Goal: Task Accomplishment & Management: Manage account settings

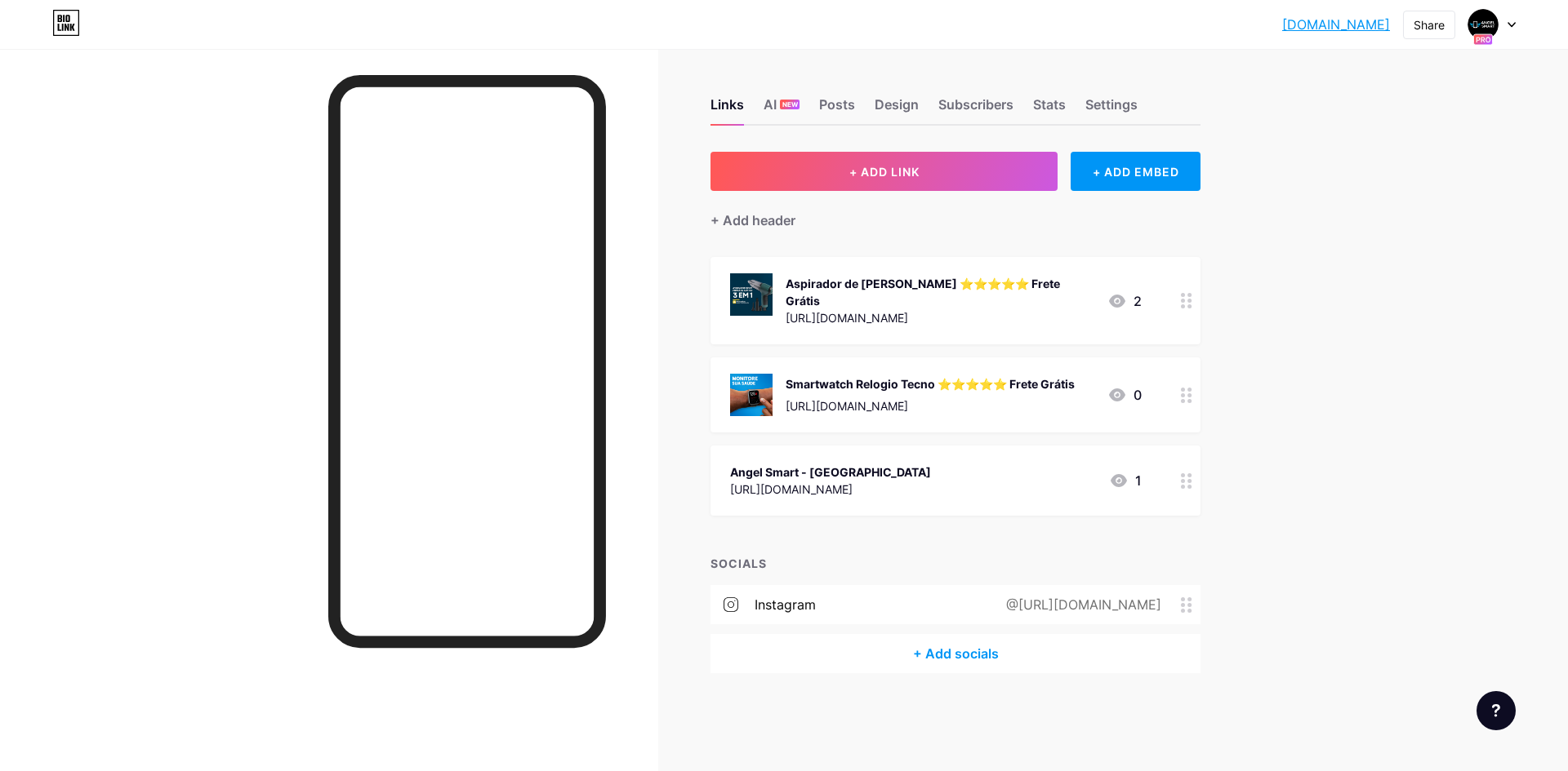
click at [1512, 23] on icon at bounding box center [1512, 25] width 8 height 6
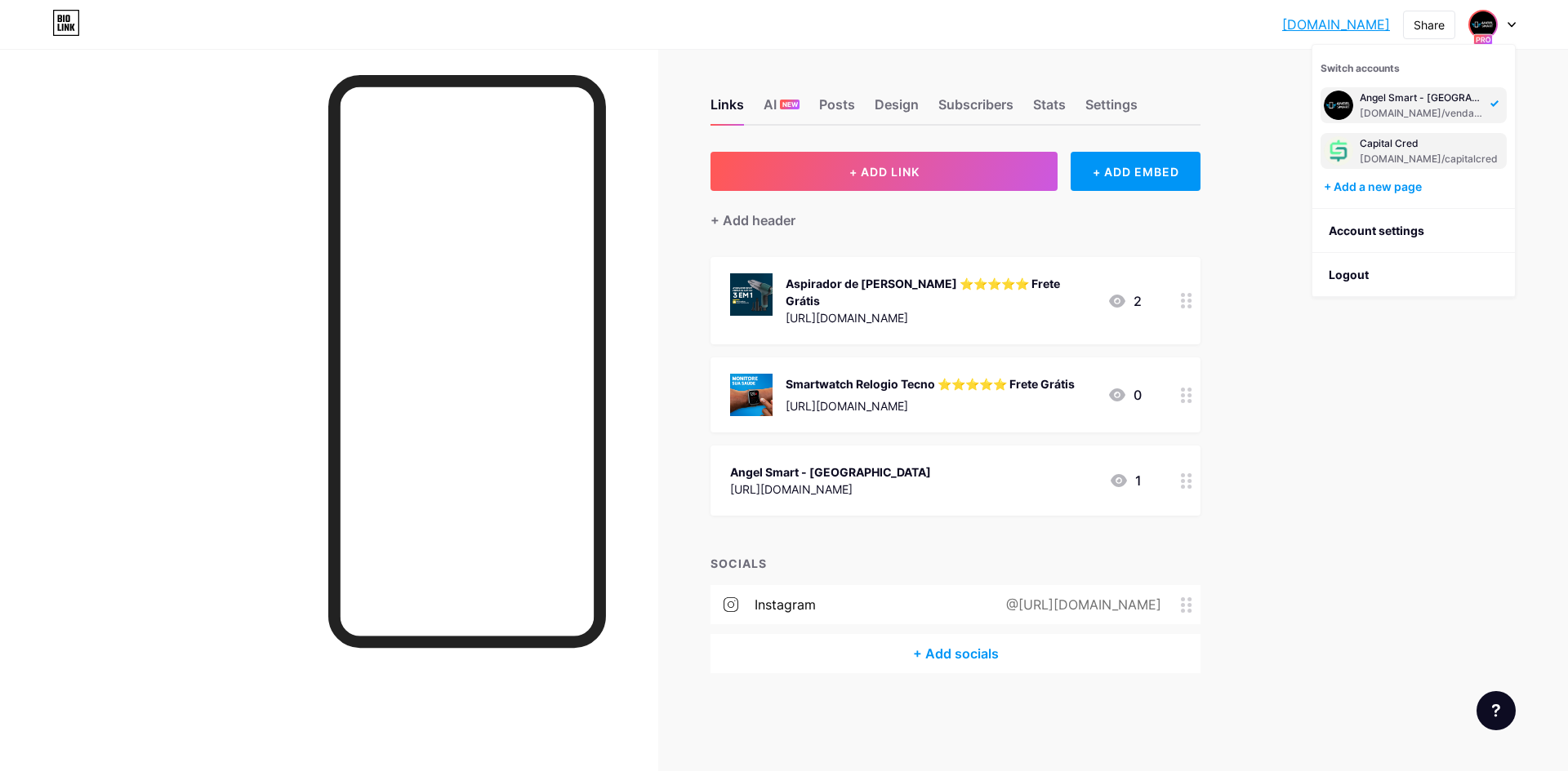
click at [1438, 143] on div "Capital Cred" at bounding box center [1428, 144] width 138 height 13
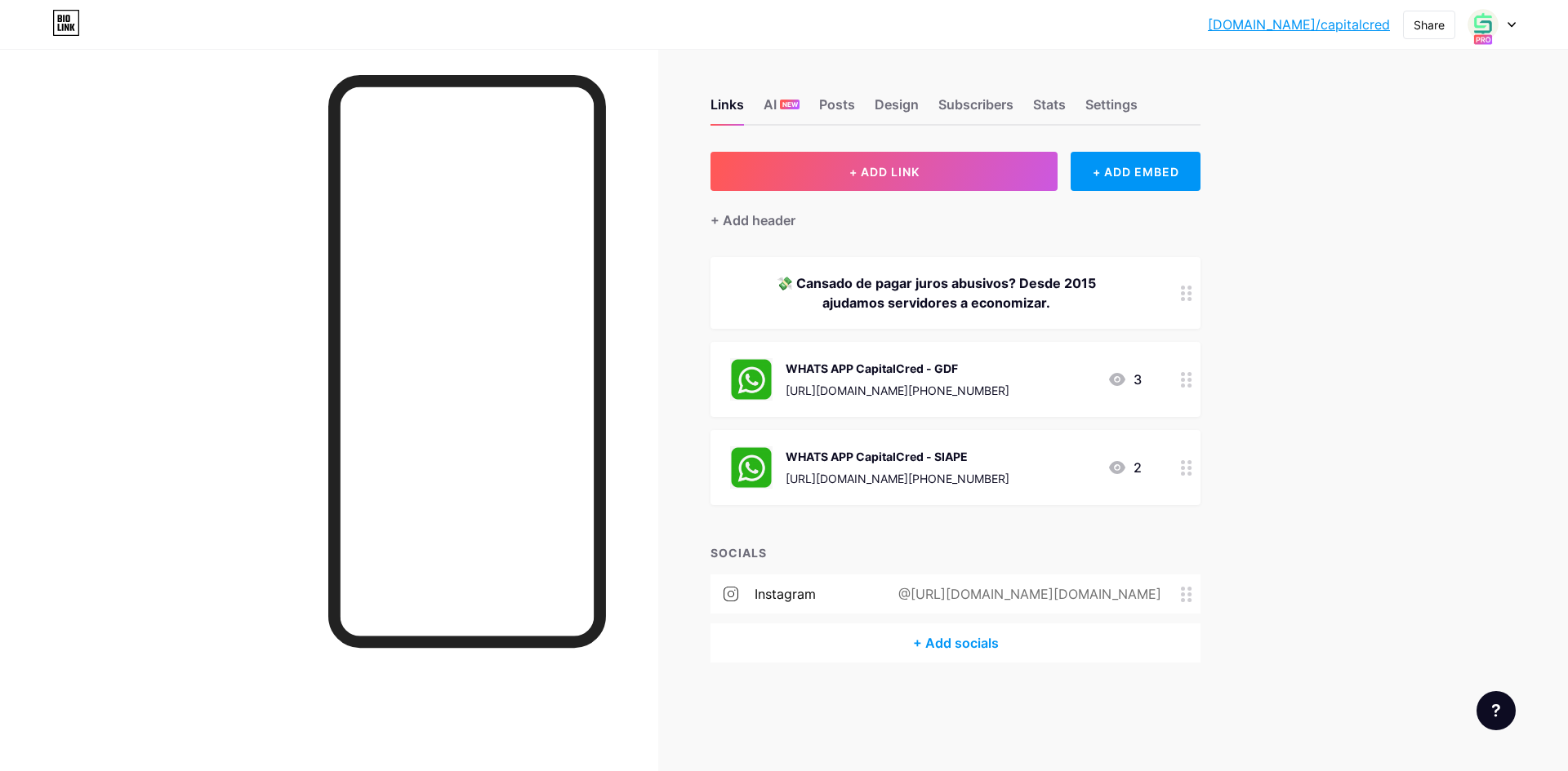
click at [1126, 383] on icon at bounding box center [1117, 379] width 20 height 20
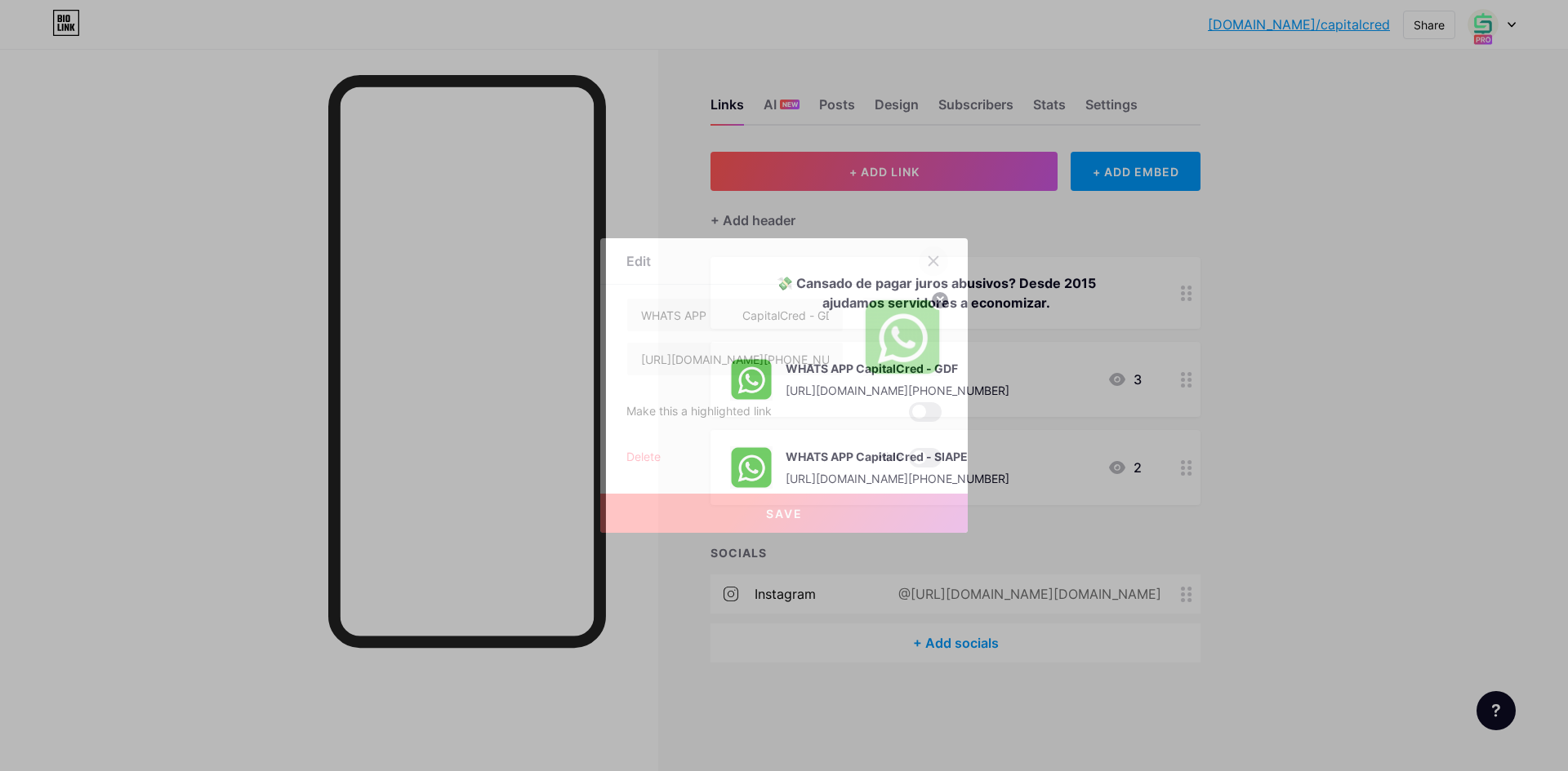
click at [940, 260] on div at bounding box center [933, 261] width 29 height 29
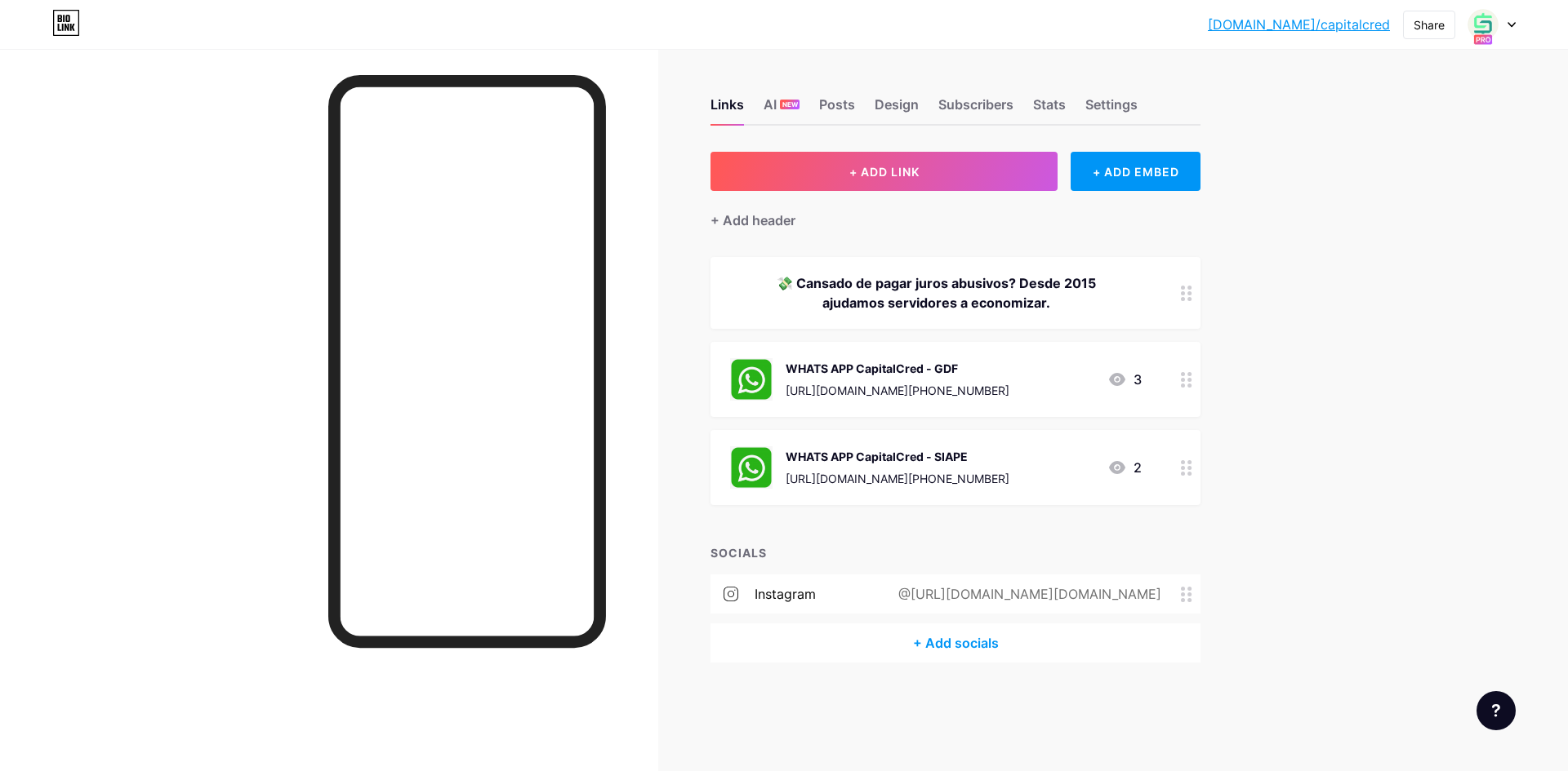
click at [1191, 382] on icon at bounding box center [1187, 379] width 11 height 16
click at [933, 258] on icon at bounding box center [933, 261] width 13 height 13
click at [1128, 380] on div "3" at bounding box center [1125, 379] width 34 height 20
click at [923, 415] on span at bounding box center [925, 412] width 33 height 20
click at [909, 416] on input "checkbox" at bounding box center [909, 416] width 0 height 0
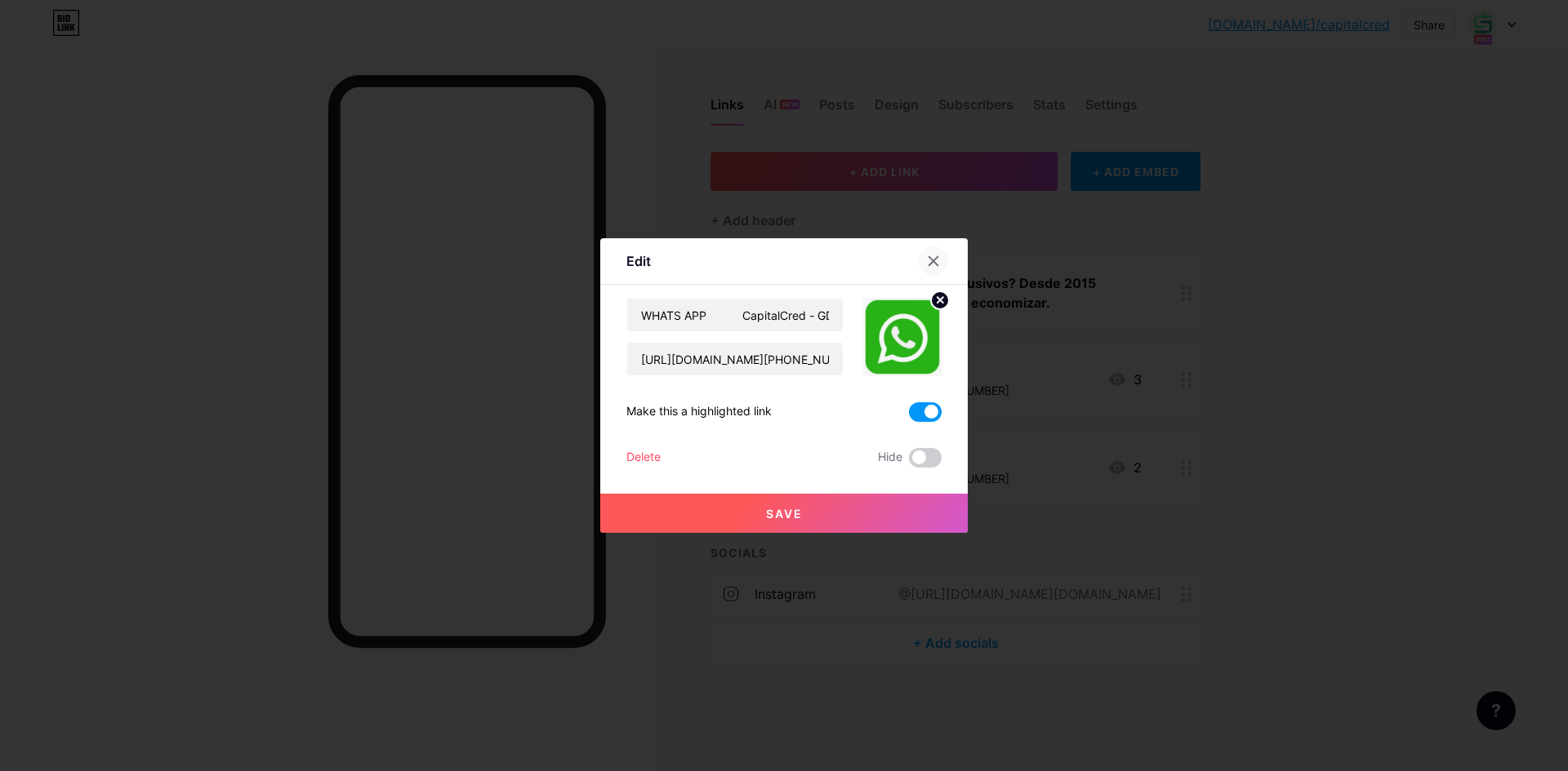
click at [932, 258] on icon at bounding box center [933, 261] width 9 height 9
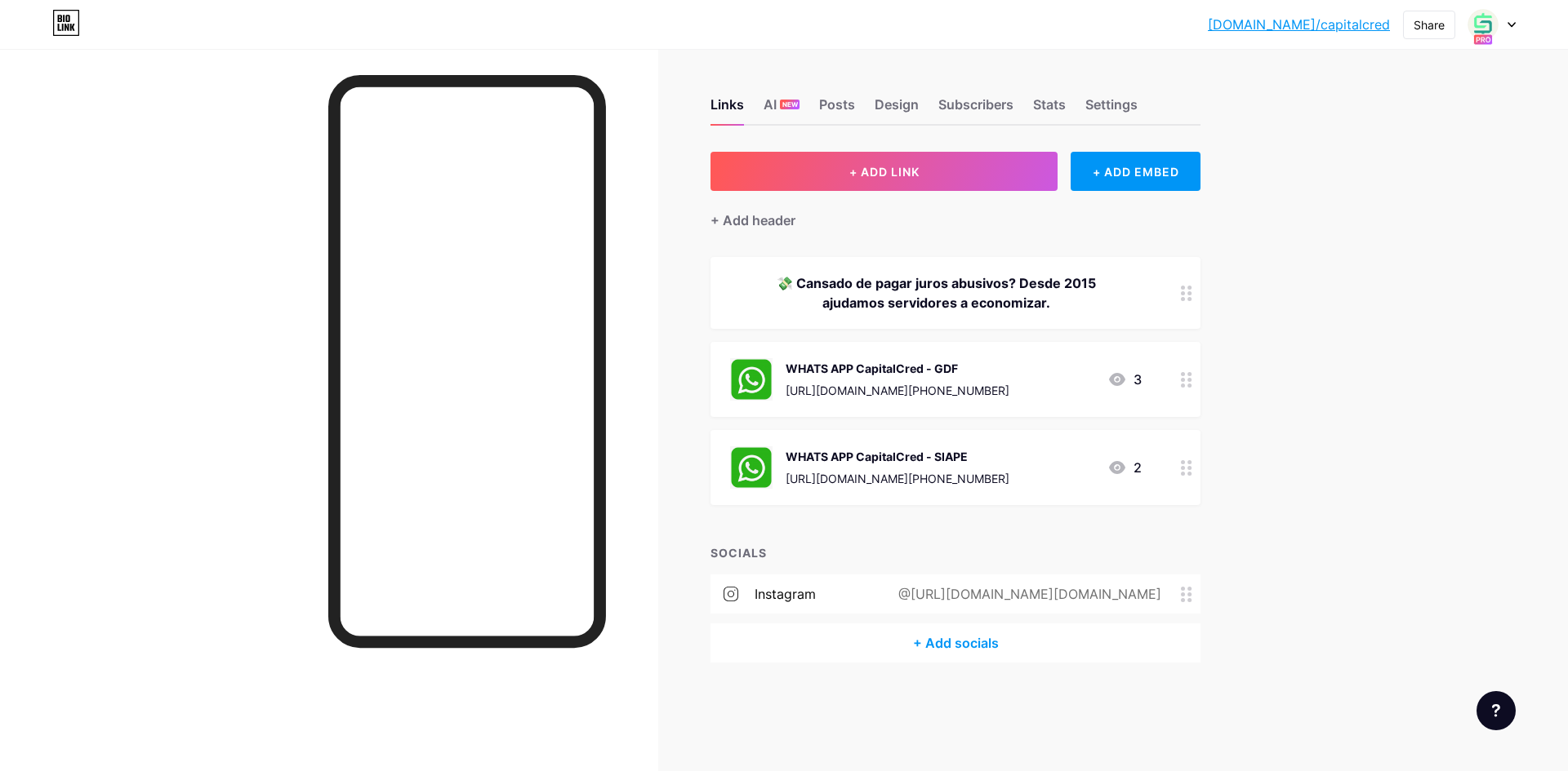
click at [1009, 385] on div "[URL][DOMAIN_NAME][PHONE_NUMBER]" at bounding box center [897, 390] width 224 height 17
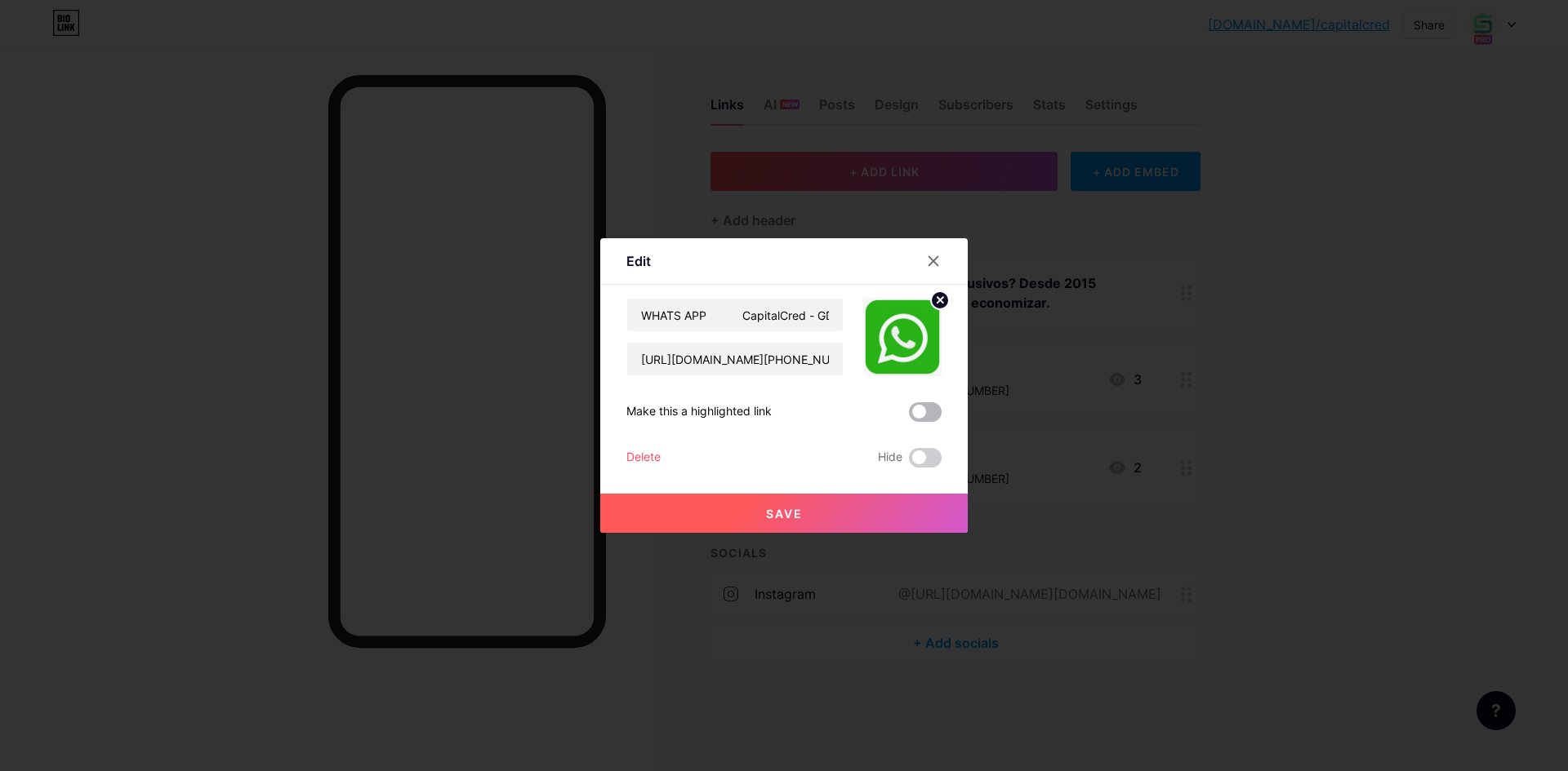
click at [928, 410] on span at bounding box center [925, 412] width 33 height 20
click at [909, 416] on input "checkbox" at bounding box center [909, 416] width 0 height 0
click at [828, 526] on button "Save" at bounding box center [784, 513] width 367 height 39
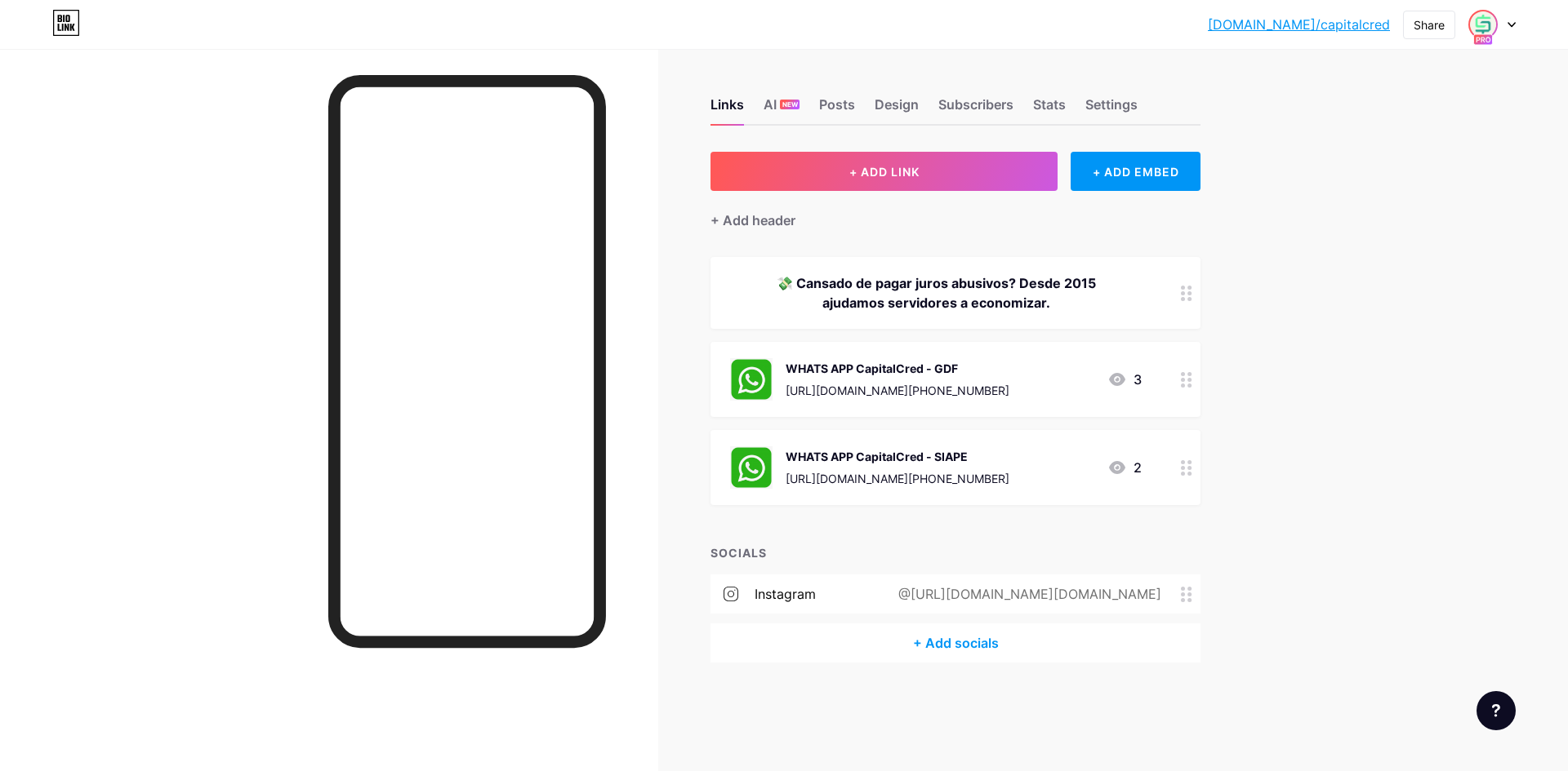
click at [1498, 37] on div at bounding box center [1492, 25] width 47 height 29
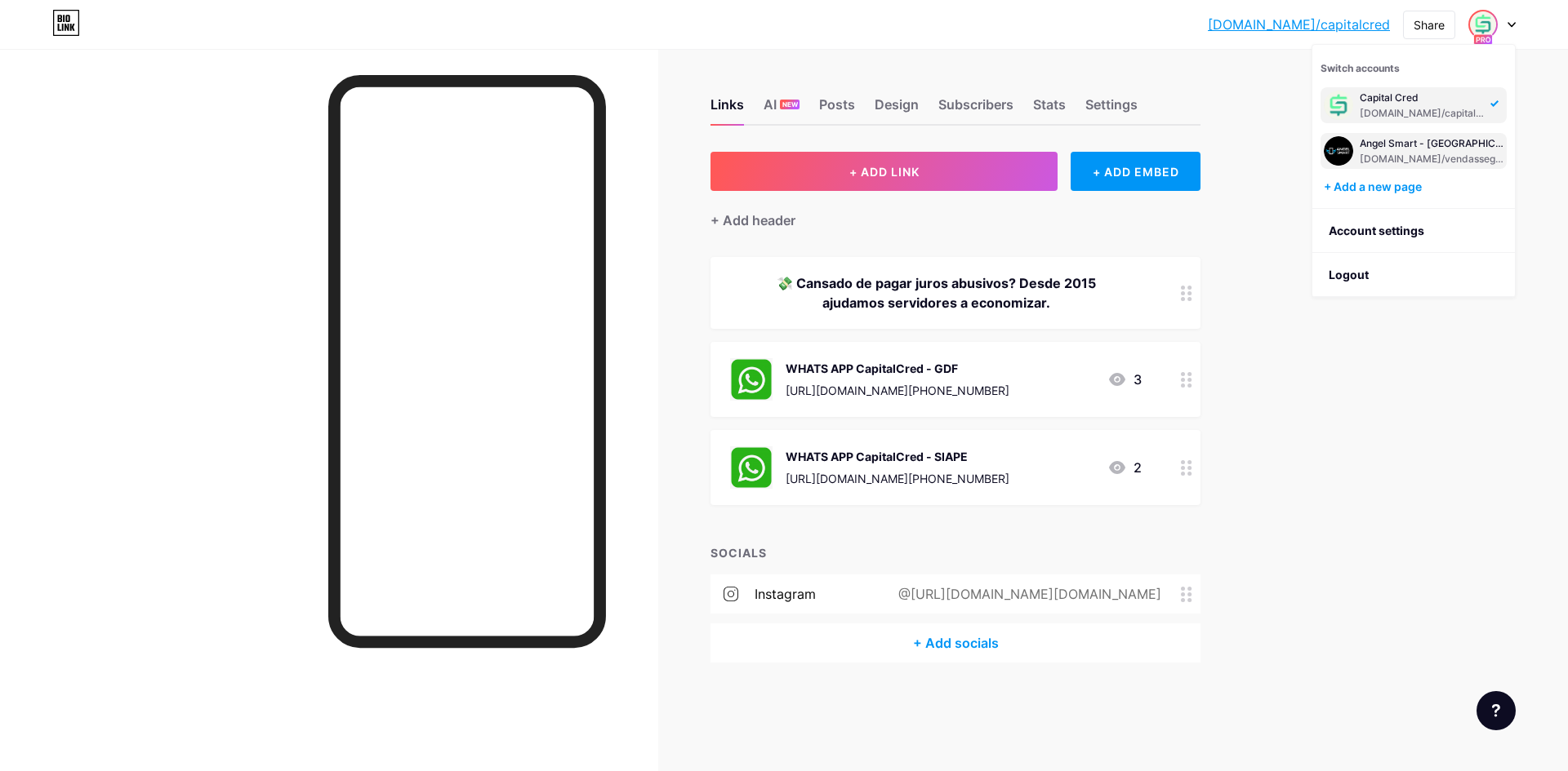
click at [1413, 153] on div "[DOMAIN_NAME]/vendassegurasbrasil" at bounding box center [1431, 159] width 144 height 13
